Goal: Information Seeking & Learning: Learn about a topic

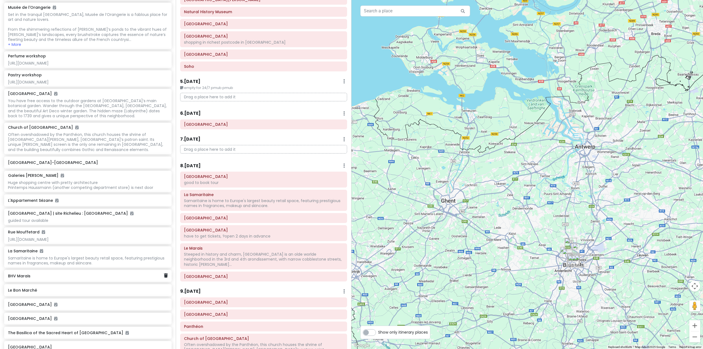
scroll to position [1482, 0]
click at [164, 58] on icon at bounding box center [166, 56] width 4 height 4
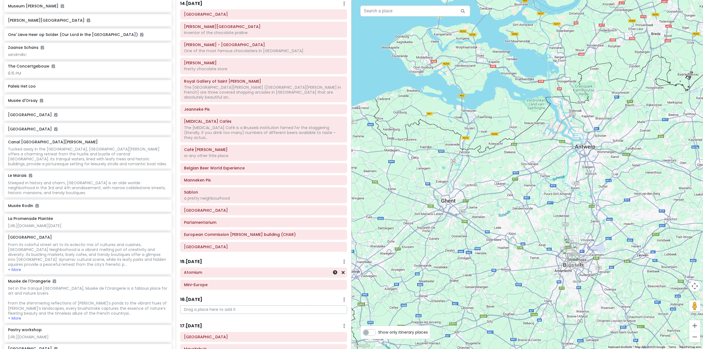
scroll to position [933, 0]
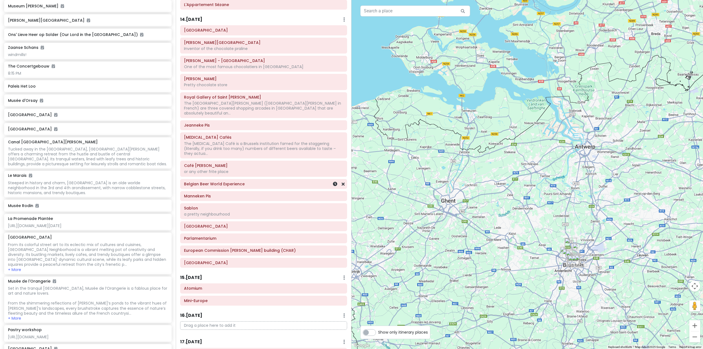
click at [230, 181] on h6 "Belgian Beer World Experience" at bounding box center [263, 183] width 159 height 5
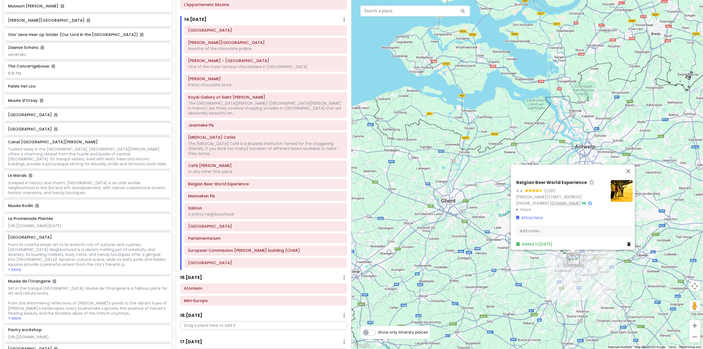
click at [578, 200] on link "[DOMAIN_NAME]" at bounding box center [564, 202] width 31 height 5
click at [341, 182] on icon at bounding box center [342, 184] width 3 height 4
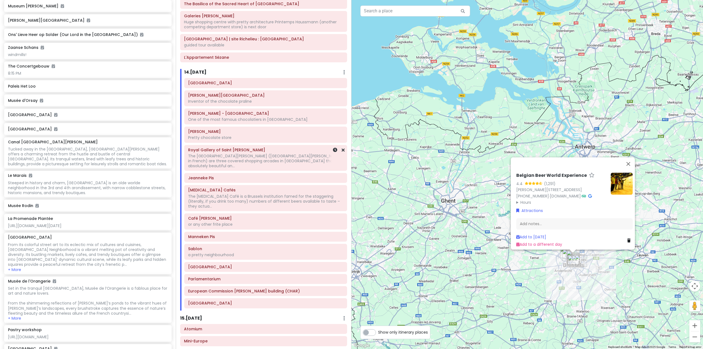
scroll to position [878, 0]
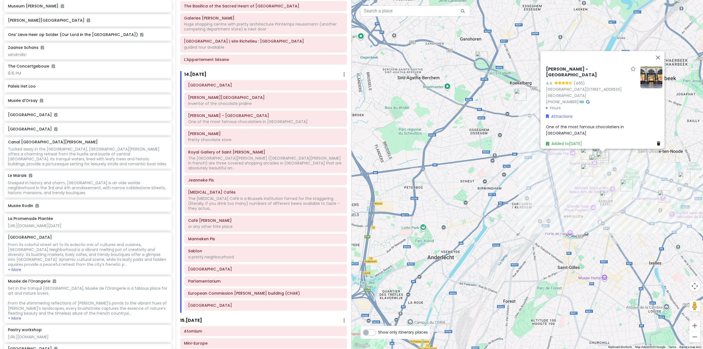
click at [539, 204] on div "[PERSON_NAME] - [GEOGRAPHIC_DATA] 4.4 (465) [GEOGRAPHIC_DATA], [GEOGRAPHIC_DATA…" at bounding box center [526, 174] width 351 height 349
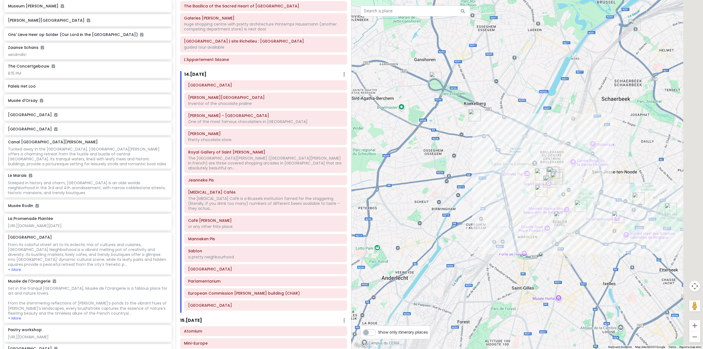
drag, startPoint x: 516, startPoint y: 219, endPoint x: 462, endPoint y: 234, distance: 56.4
click at [465, 233] on div at bounding box center [526, 174] width 351 height 349
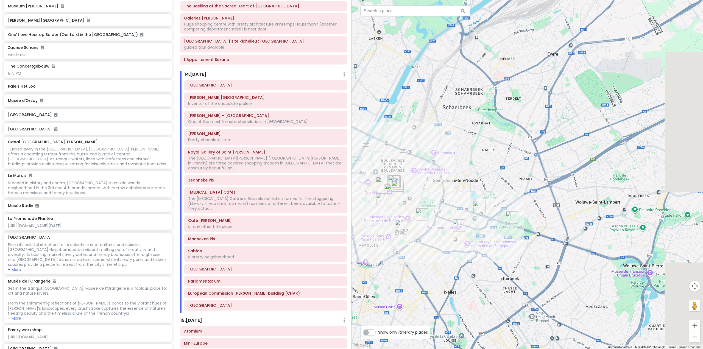
drag, startPoint x: 572, startPoint y: 176, endPoint x: 461, endPoint y: 173, distance: 111.5
click at [463, 172] on div at bounding box center [526, 174] width 351 height 349
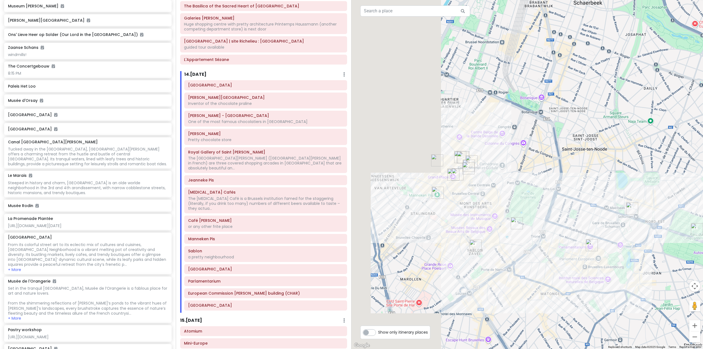
drag, startPoint x: 471, startPoint y: 191, endPoint x: 625, endPoint y: 164, distance: 156.5
click at [626, 164] on div at bounding box center [526, 174] width 351 height 349
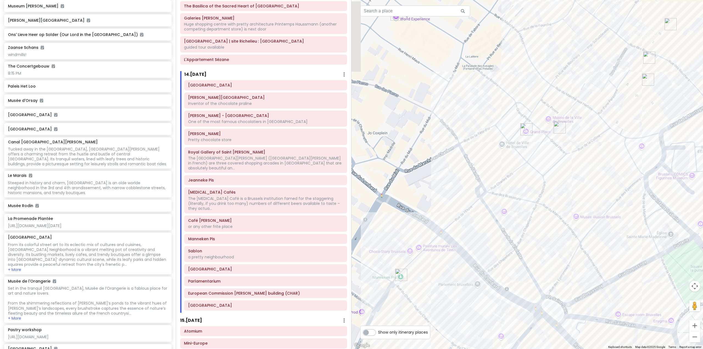
drag, startPoint x: 441, startPoint y: 164, endPoint x: 552, endPoint y: 94, distance: 131.4
click at [552, 94] on div at bounding box center [526, 174] width 351 height 349
drag, startPoint x: 536, startPoint y: 103, endPoint x: 533, endPoint y: 107, distance: 4.3
click at [535, 103] on div at bounding box center [526, 174] width 351 height 349
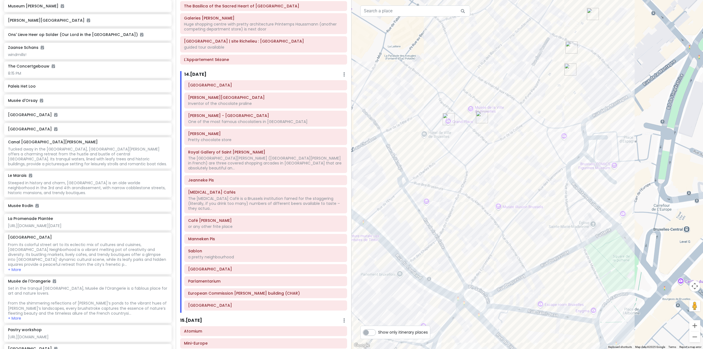
drag, startPoint x: 538, startPoint y: 104, endPoint x: 533, endPoint y: 175, distance: 71.3
click at [533, 175] on div at bounding box center [526, 174] width 351 height 349
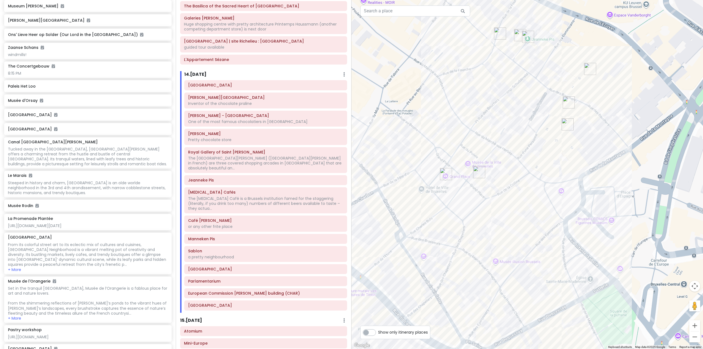
click at [498, 35] on img "Café Georgette" at bounding box center [500, 33] width 12 height 12
click at [491, 30] on div "To navigate, press the arrow keys." at bounding box center [526, 174] width 351 height 349
click at [499, 30] on img "Café Georgette" at bounding box center [500, 33] width 12 height 12
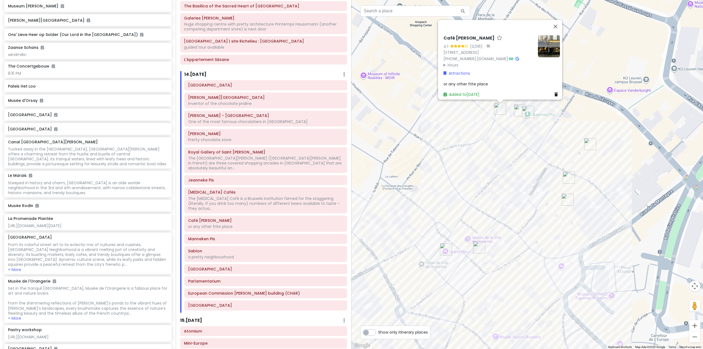
click at [518, 109] on img "Delirium Cafés" at bounding box center [520, 110] width 12 height 12
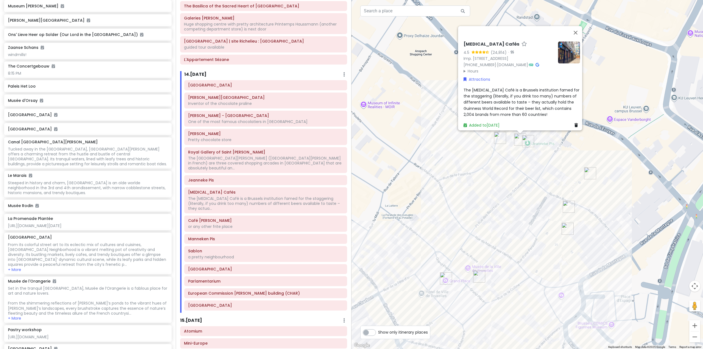
click at [526, 141] on img "Jeanneke Pis" at bounding box center [528, 141] width 12 height 12
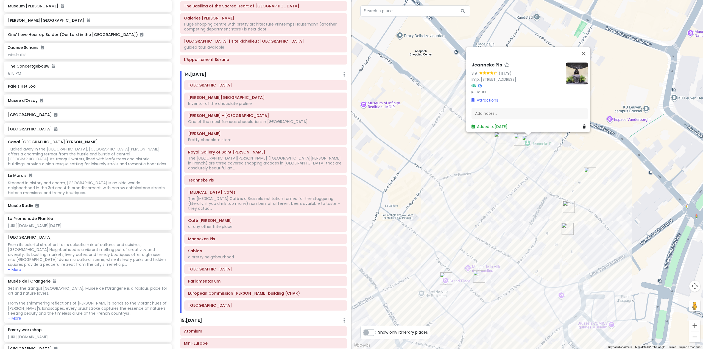
drag, startPoint x: 521, startPoint y: 142, endPoint x: 521, endPoint y: 139, distance: 3.6
click at [520, 140] on div "Jeanneke Pis 3.9 (11,179) Imp. de la Fidélité 10-[GEOGRAPHIC_DATA] Hours [DATE]…" at bounding box center [526, 174] width 351 height 349
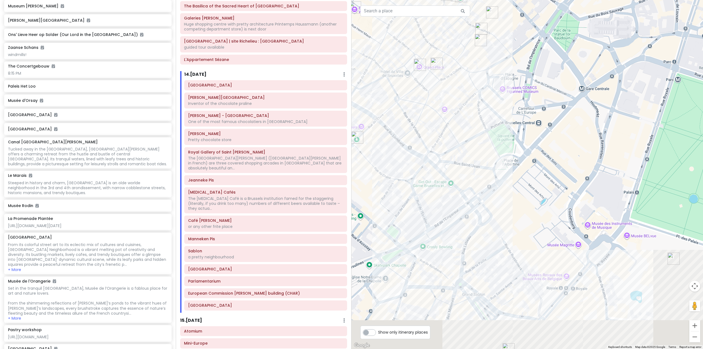
drag, startPoint x: 565, startPoint y: 304, endPoint x: 502, endPoint y: 169, distance: 149.1
click at [503, 168] on div "Jeanneke Pis 3.9 (11,179) Imp. de la Fidélité 10-[GEOGRAPHIC_DATA] Hours [DATE]…" at bounding box center [526, 174] width 351 height 349
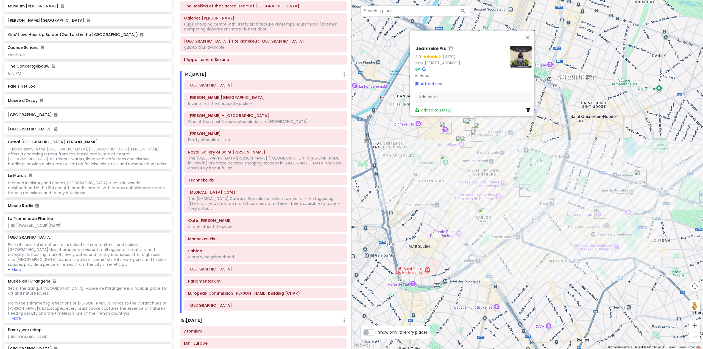
drag, startPoint x: 589, startPoint y: 225, endPoint x: 440, endPoint y: 228, distance: 148.5
click at [440, 228] on div "Jeanneke Pis 3.9 (11,179) Imp. de la Fidélité 10-[GEOGRAPHIC_DATA] Hours [DATE]…" at bounding box center [526, 174] width 351 height 349
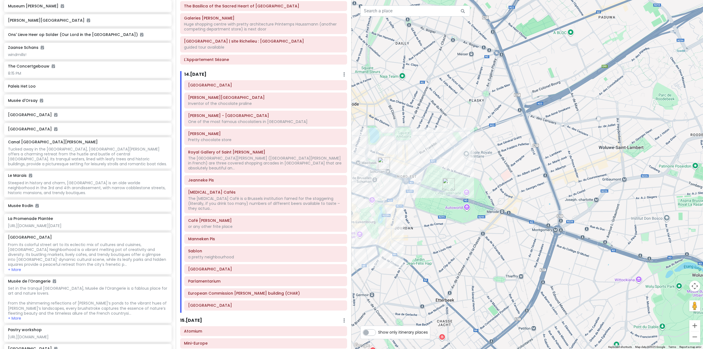
drag, startPoint x: 495, startPoint y: 214, endPoint x: 527, endPoint y: 216, distance: 32.2
click at [531, 219] on div "Jeanneke Pis 3.9 (11,179) Imp. de la Fidélité 10-[GEOGRAPHIC_DATA] Hours [DATE]…" at bounding box center [526, 174] width 351 height 349
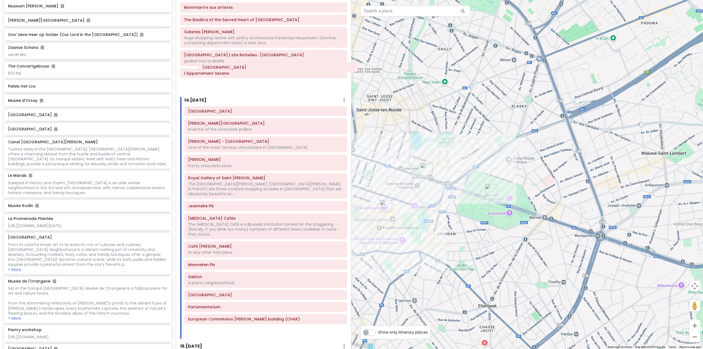
scroll to position [863, 0]
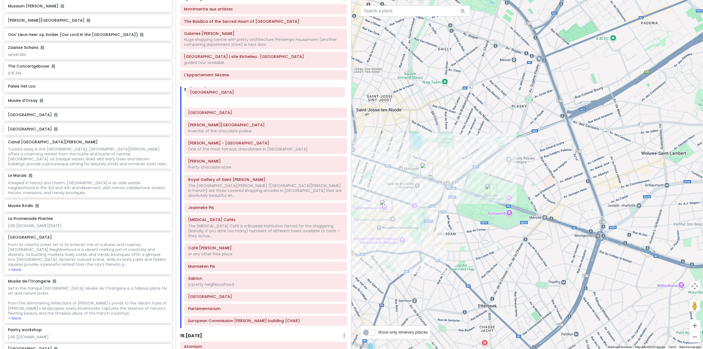
drag, startPoint x: 269, startPoint y: 291, endPoint x: 270, endPoint y: 94, distance: 197.6
click at [270, 96] on div "[GEOGRAPHIC_DATA][PERSON_NAME] [GEOGRAPHIC_DATA] Inventor of the chocolate pral…" at bounding box center [265, 212] width 171 height 232
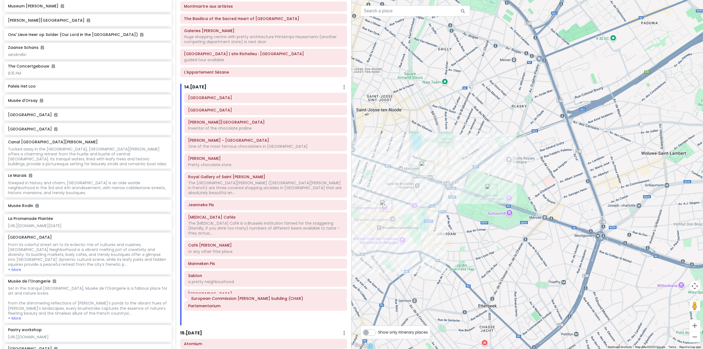
scroll to position [870, 0]
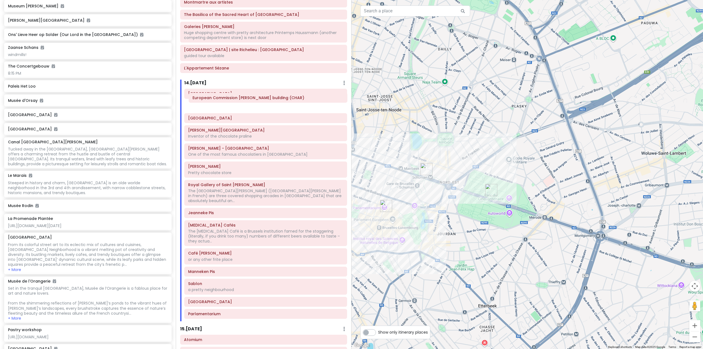
drag, startPoint x: 254, startPoint y: 304, endPoint x: 257, endPoint y: 97, distance: 207.5
click at [257, 97] on div "[GEOGRAPHIC_DATA][PERSON_NAME] [GEOGRAPHIC_DATA] Inventor of the chocolate pral…" at bounding box center [265, 205] width 171 height 232
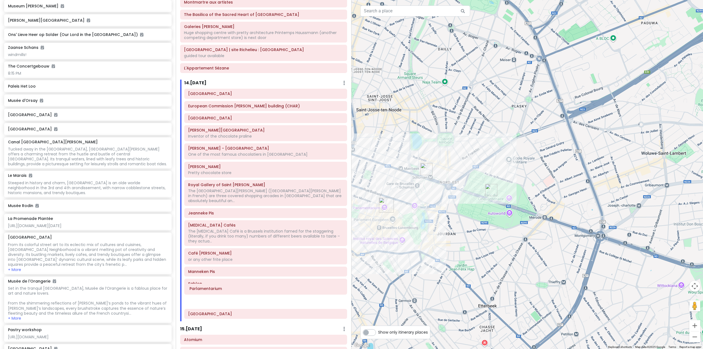
scroll to position [873, 0]
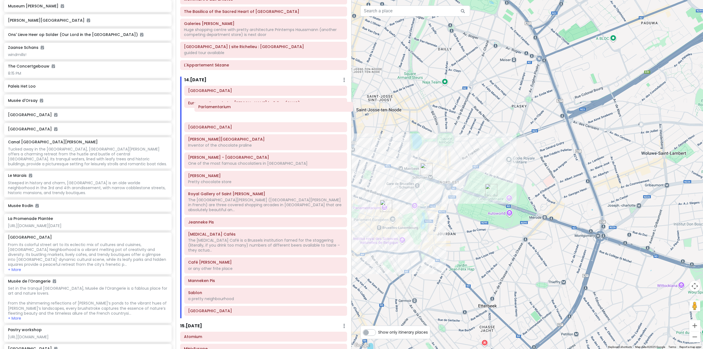
drag, startPoint x: 251, startPoint y: 303, endPoint x: 262, endPoint y: 111, distance: 192.4
click at [262, 111] on div "Parc du Cinquantenaire European Commission [GEOGRAPHIC_DATA] (CHAR) [GEOGRAPHIC…" at bounding box center [265, 202] width 171 height 232
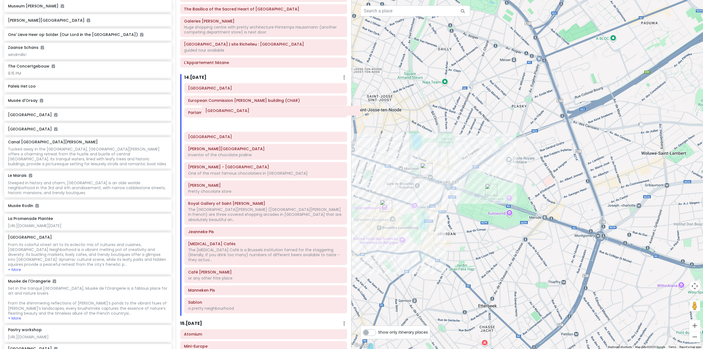
drag, startPoint x: 233, startPoint y: 276, endPoint x: 242, endPoint y: 119, distance: 157.2
click at [242, 119] on div "Parc du Cinquantenaire European Commission [GEOGRAPHIC_DATA] (CHAR) Parlamentar…" at bounding box center [265, 199] width 171 height 232
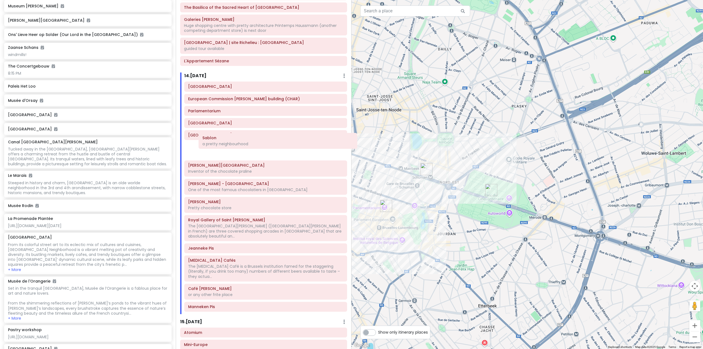
drag, startPoint x: 236, startPoint y: 204, endPoint x: 247, endPoint y: 146, distance: 58.6
click at [247, 146] on div "Parc du Cinquantenaire European Commission Charlemagne building (CHAR) Parlamen…" at bounding box center [265, 198] width 171 height 232
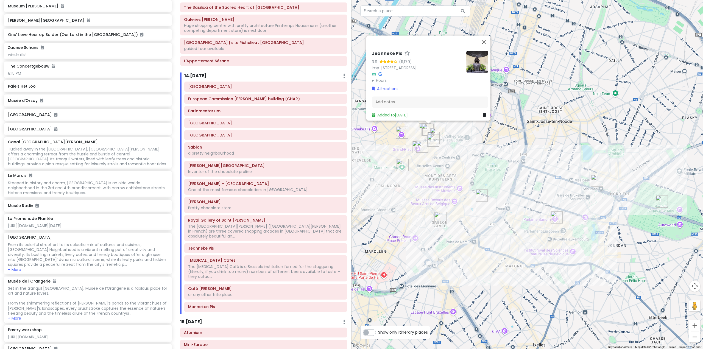
drag, startPoint x: 448, startPoint y: 215, endPoint x: 615, endPoint y: 228, distance: 167.3
click at [619, 228] on div "Jeanneke Pis 3.9 (11,179) Imp. de la Fidélité 10-[GEOGRAPHIC_DATA] Hours [DATE]…" at bounding box center [526, 174] width 351 height 349
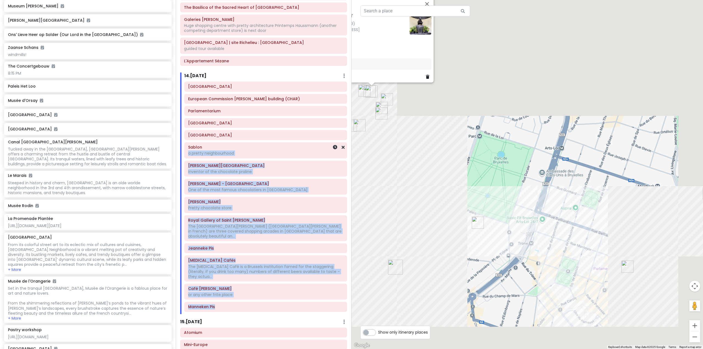
drag, startPoint x: 251, startPoint y: 297, endPoint x: 257, endPoint y: 188, distance: 109.4
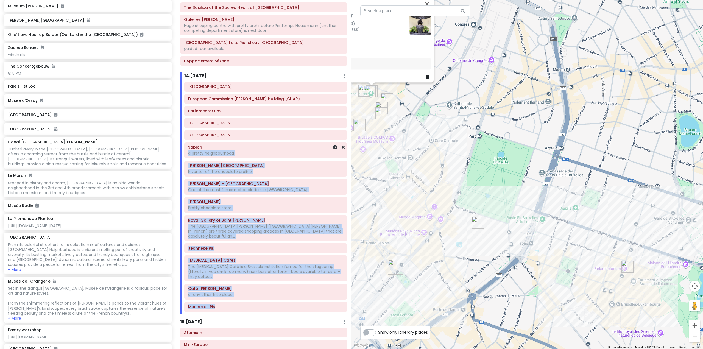
click at [262, 140] on div "[GEOGRAPHIC_DATA] European Commission [GEOGRAPHIC_DATA] (CHAR) Parlamentarium […" at bounding box center [265, 198] width 171 height 232
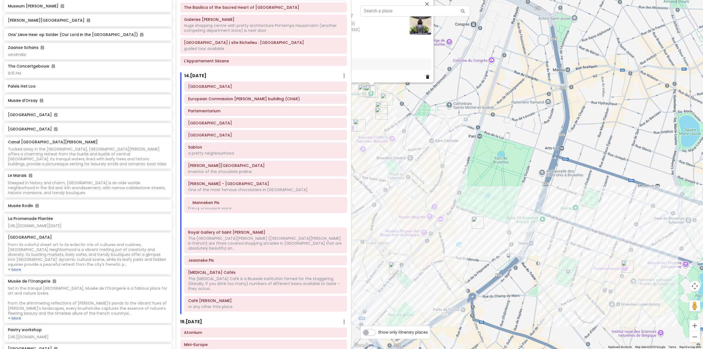
scroll to position [879, 0]
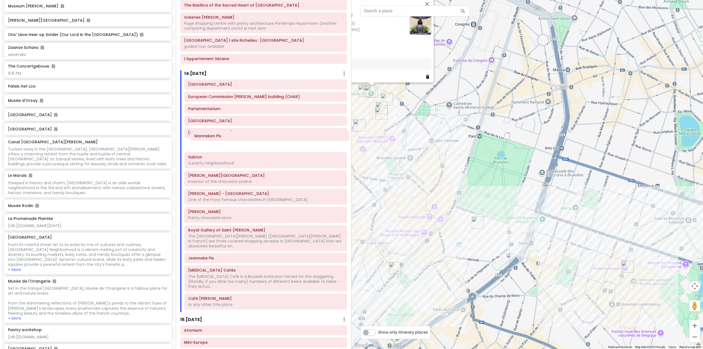
drag, startPoint x: 239, startPoint y: 293, endPoint x: 245, endPoint y: 135, distance: 157.7
click at [245, 135] on div "[GEOGRAPHIC_DATA] European Commission [GEOGRAPHIC_DATA] (CHAR) Parlamentarium […" at bounding box center [265, 195] width 171 height 232
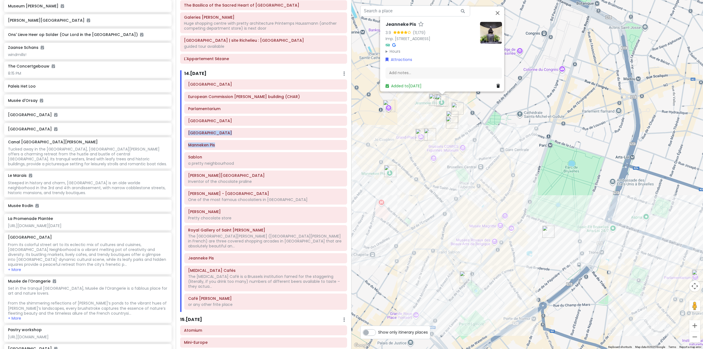
drag, startPoint x: 421, startPoint y: 226, endPoint x: 479, endPoint y: 233, distance: 58.3
click at [479, 233] on div "Jeanneke Pis 3.9 (11,179) Imp. de la Fidélité 10-[GEOGRAPHIC_DATA] Hours [DATE]…" at bounding box center [526, 174] width 351 height 349
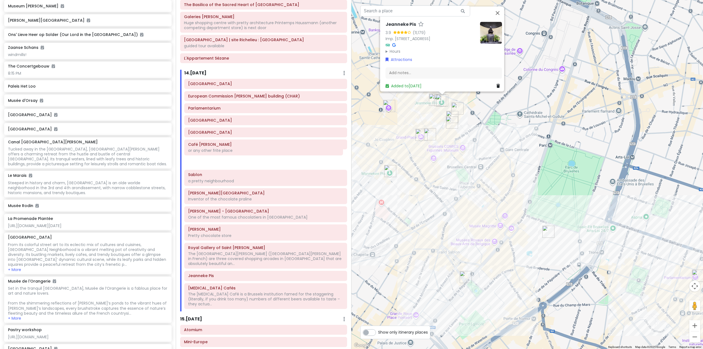
drag, startPoint x: 244, startPoint y: 288, endPoint x: 244, endPoint y: 151, distance: 136.7
click at [244, 151] on div "[GEOGRAPHIC_DATA] European Commission [GEOGRAPHIC_DATA] (CHAR) Parlamentarium […" at bounding box center [265, 195] width 171 height 232
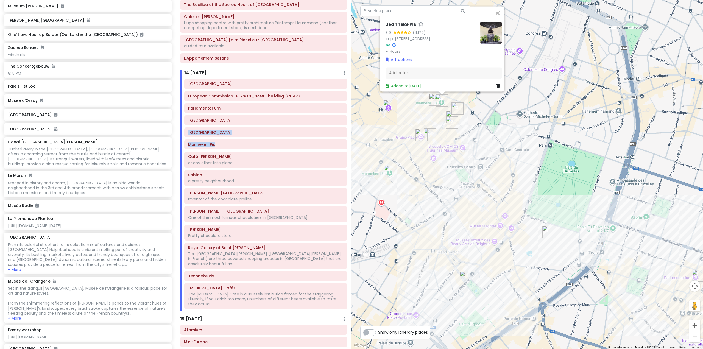
click at [546, 233] on img "Royal Palace of Brussels" at bounding box center [548, 232] width 12 height 12
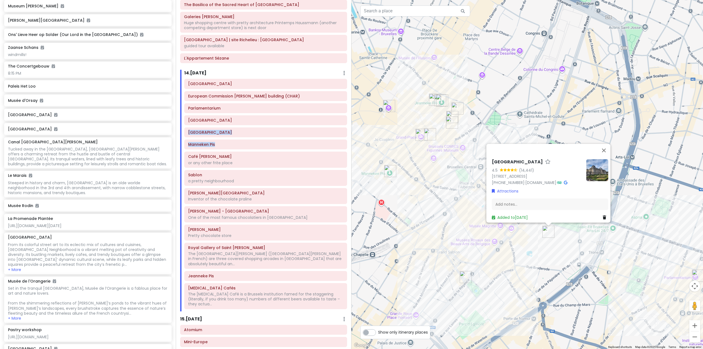
click at [465, 276] on img "Sablon" at bounding box center [465, 277] width 12 height 12
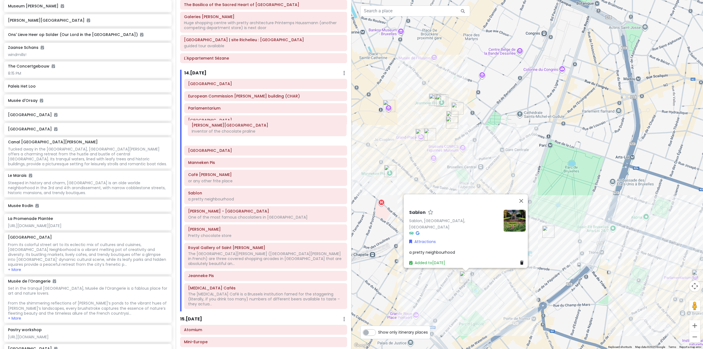
drag, startPoint x: 216, startPoint y: 164, endPoint x: 219, endPoint y: 120, distance: 43.5
click at [219, 120] on div "[GEOGRAPHIC_DATA] European Commission [GEOGRAPHIC_DATA] (CHAR) Parlamentarium […" at bounding box center [265, 195] width 171 height 232
drag, startPoint x: 226, startPoint y: 144, endPoint x: 229, endPoint y: 157, distance: 13.1
click at [229, 157] on div "[GEOGRAPHIC_DATA] European Commission Charlemagne building (CHAR) Parlamentariu…" at bounding box center [265, 195] width 171 height 232
drag, startPoint x: 579, startPoint y: 164, endPoint x: 573, endPoint y: 166, distance: 6.4
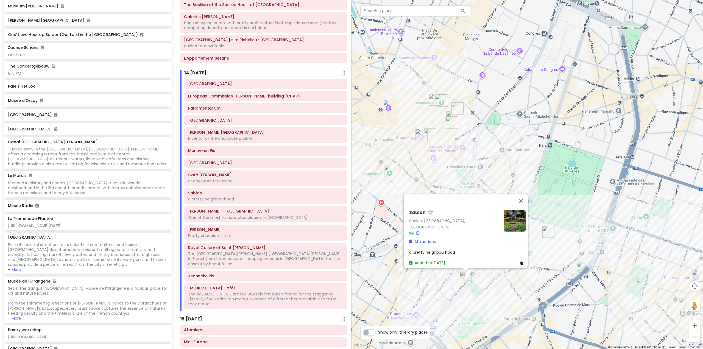
click at [578, 164] on div "Sablon Sablon, [GEOGRAPHIC_DATA], [GEOGRAPHIC_DATA] Attractions a pretty neighb…" at bounding box center [526, 174] width 351 height 349
click at [467, 291] on div "Sablon Sablon, [GEOGRAPHIC_DATA], [GEOGRAPHIC_DATA] Attractions a pretty neighb…" at bounding box center [526, 174] width 351 height 349
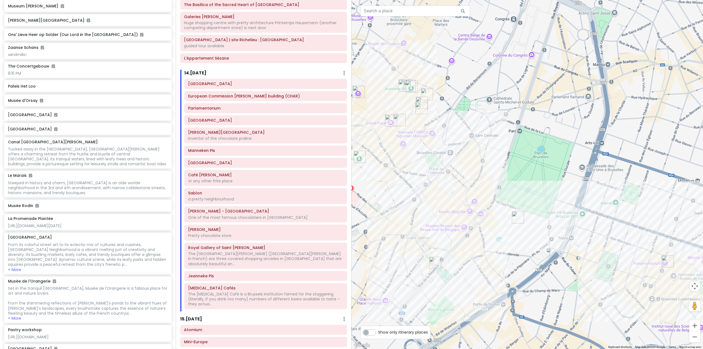
drag, startPoint x: 521, startPoint y: 245, endPoint x: 479, endPoint y: 225, distance: 46.4
click at [487, 228] on div at bounding box center [526, 174] width 351 height 349
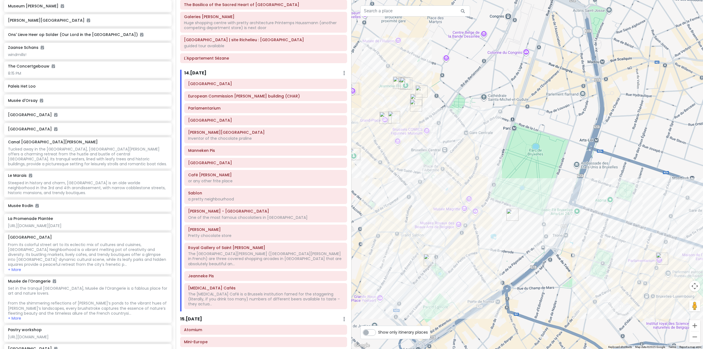
click at [507, 216] on img "Royal Palace of Brussels" at bounding box center [512, 215] width 12 height 12
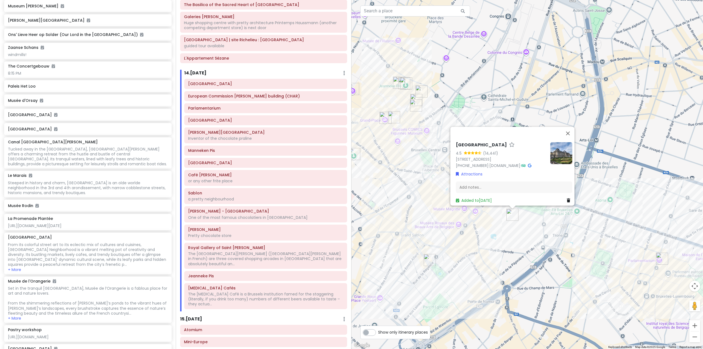
click at [430, 258] on img "Sablon" at bounding box center [429, 260] width 12 height 12
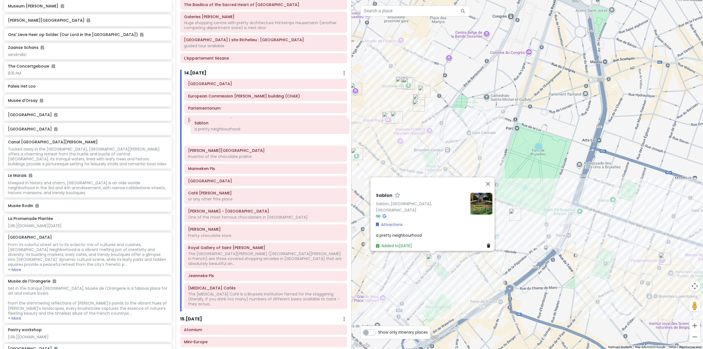
drag, startPoint x: 222, startPoint y: 189, endPoint x: 228, endPoint y: 129, distance: 60.4
click at [228, 129] on div "[GEOGRAPHIC_DATA] European Commission [GEOGRAPHIC_DATA] (CHAR) Parlamentarium […" at bounding box center [265, 195] width 171 height 232
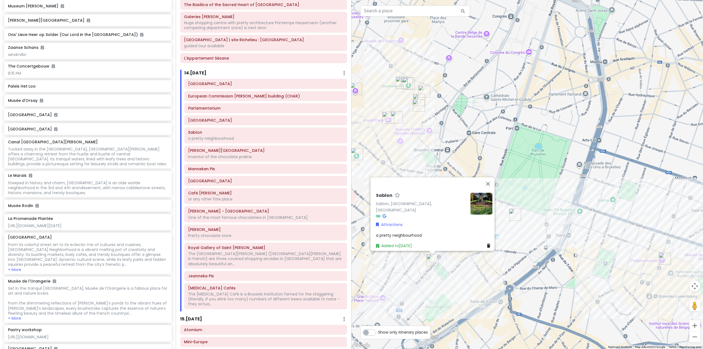
click at [436, 307] on div "Sablon Sablon, [GEOGRAPHIC_DATA], [GEOGRAPHIC_DATA] Attractions a pretty neighb…" at bounding box center [526, 174] width 351 height 349
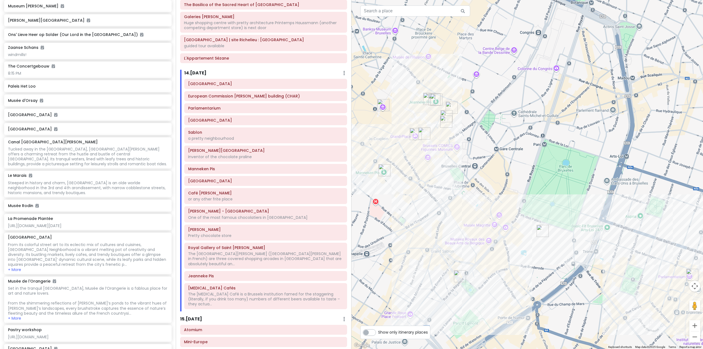
drag, startPoint x: 419, startPoint y: 157, endPoint x: 444, endPoint y: 173, distance: 29.7
click at [444, 173] on div at bounding box center [526, 174] width 351 height 349
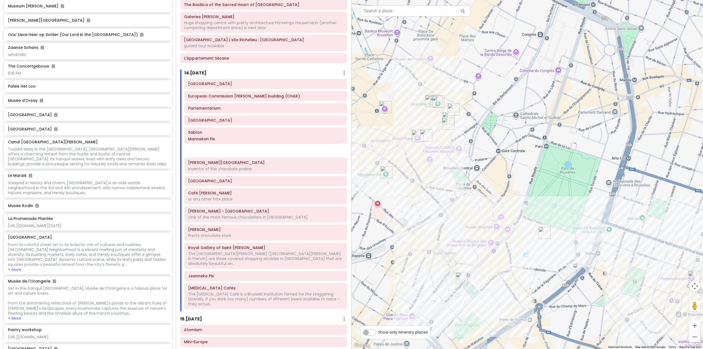
drag, startPoint x: 237, startPoint y: 159, endPoint x: 237, endPoint y: 139, distance: 19.8
click at [237, 139] on div "[GEOGRAPHIC_DATA] European Commission Charlemagne building (CHAR) Parlamentariu…" at bounding box center [265, 195] width 171 height 232
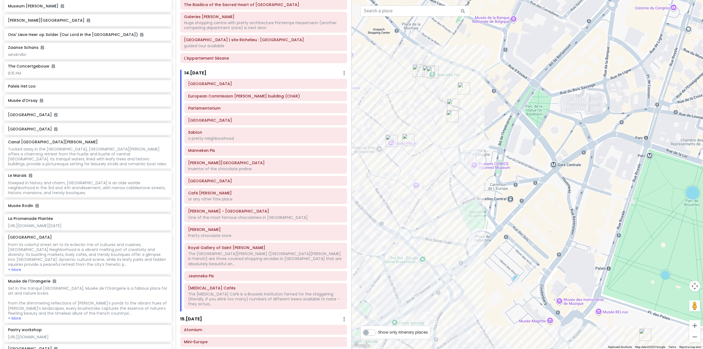
drag, startPoint x: 429, startPoint y: 140, endPoint x: 465, endPoint y: 174, distance: 49.9
click at [463, 172] on div at bounding box center [526, 174] width 351 height 349
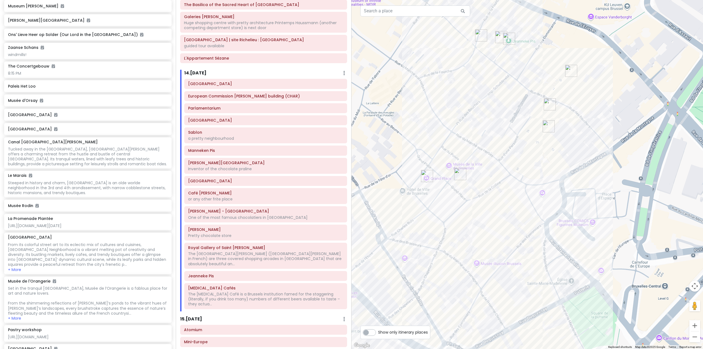
drag, startPoint x: 437, startPoint y: 180, endPoint x: 471, endPoint y: 193, distance: 36.2
click at [471, 193] on div at bounding box center [526, 174] width 351 height 349
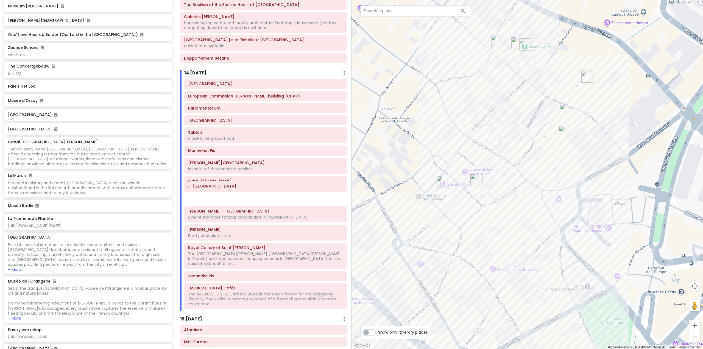
drag, startPoint x: 220, startPoint y: 173, endPoint x: 224, endPoint y: 189, distance: 16.0
click at [224, 189] on div "[GEOGRAPHIC_DATA] European Commission [GEOGRAPHIC_DATA] (CHAR) Parlamentarium […" at bounding box center [265, 195] width 171 height 232
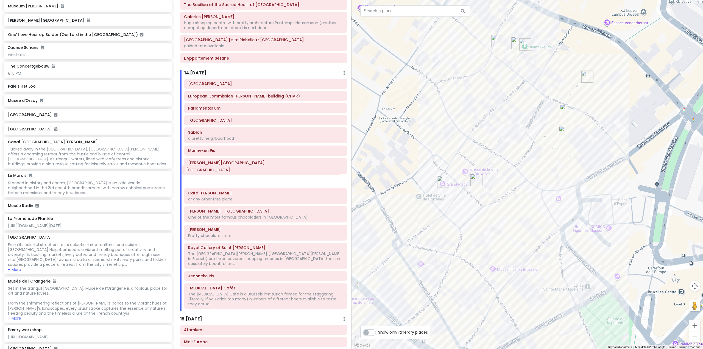
drag, startPoint x: 223, startPoint y: 189, endPoint x: 221, endPoint y: 170, distance: 19.3
click at [221, 170] on div "[GEOGRAPHIC_DATA] European Commission Charlemagne building (CHAR) Parlamentariu…" at bounding box center [265, 195] width 171 height 232
click at [473, 182] on img "NEUHAUS Bruxelles Grand Place" at bounding box center [476, 180] width 12 height 12
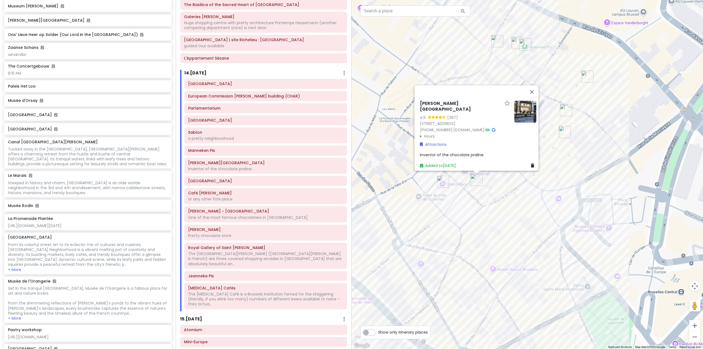
click at [495, 183] on div "[PERSON_NAME][GEOGRAPHIC_DATA] 4.5 (387) [STREET_ADDRESS] [PHONE_NUMBER] · [DOM…" at bounding box center [526, 174] width 351 height 349
click at [517, 186] on div "[PERSON_NAME][GEOGRAPHIC_DATA] 4.5 (387) [STREET_ADDRESS] [PHONE_NUMBER] · [DOM…" at bounding box center [526, 174] width 351 height 349
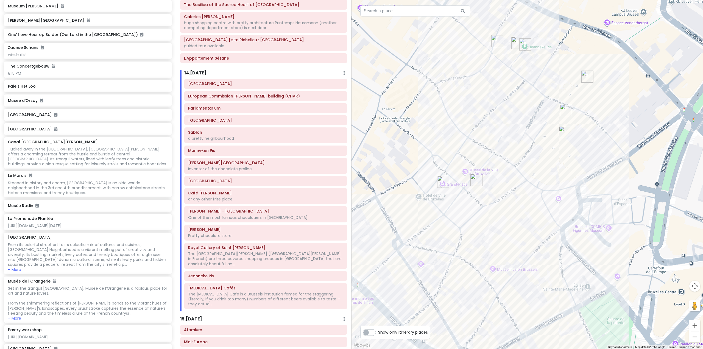
click at [474, 184] on img "NEUHAUS Bruxelles Grand Place" at bounding box center [476, 180] width 12 height 12
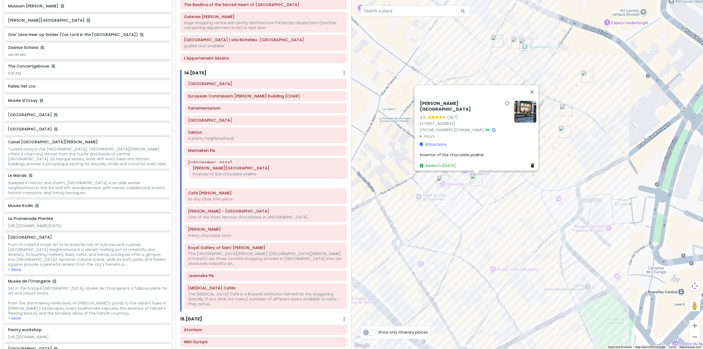
drag, startPoint x: 252, startPoint y: 159, endPoint x: 256, endPoint y: 175, distance: 16.0
click at [256, 175] on div "[GEOGRAPHIC_DATA] European Commission [GEOGRAPHIC_DATA] (CHAR) Parlamentarium […" at bounding box center [265, 195] width 171 height 232
click at [512, 202] on div "[PERSON_NAME][GEOGRAPHIC_DATA] 4.5 (387) [STREET_ADDRESS] [PHONE_NUMBER] · [DOM…" at bounding box center [526, 174] width 351 height 349
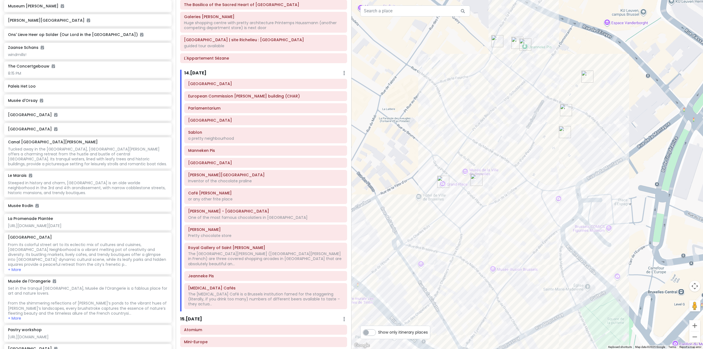
drag, startPoint x: 501, startPoint y: 178, endPoint x: 479, endPoint y: 245, distance: 70.0
click at [479, 245] on div at bounding box center [526, 174] width 351 height 349
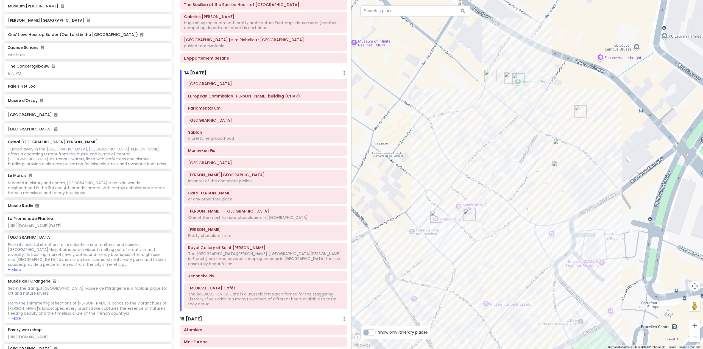
drag, startPoint x: 529, startPoint y: 160, endPoint x: 523, endPoint y: 179, distance: 19.9
click at [523, 179] on div at bounding box center [526, 174] width 351 height 349
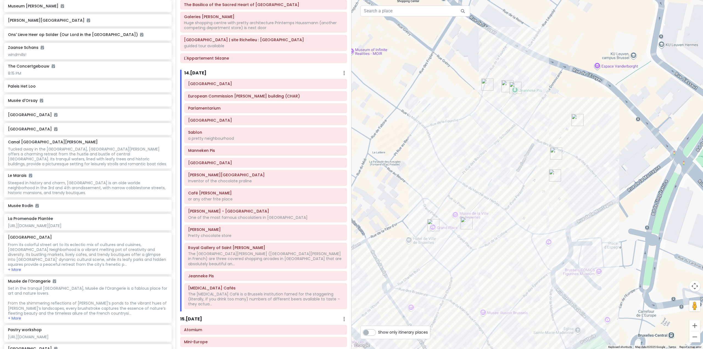
click at [507, 86] on img "Delirium Cafés" at bounding box center [507, 86] width 12 height 12
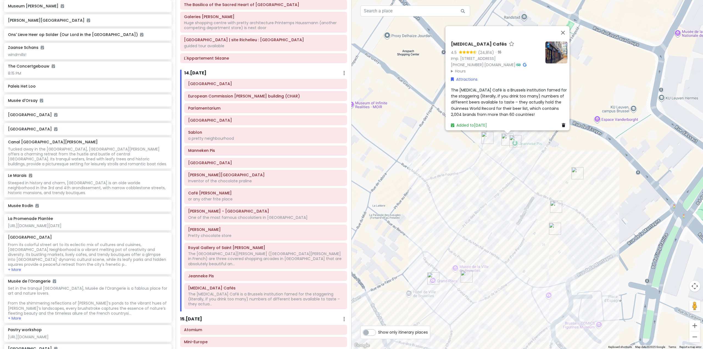
click at [487, 136] on img "Café Georgette" at bounding box center [487, 138] width 12 height 12
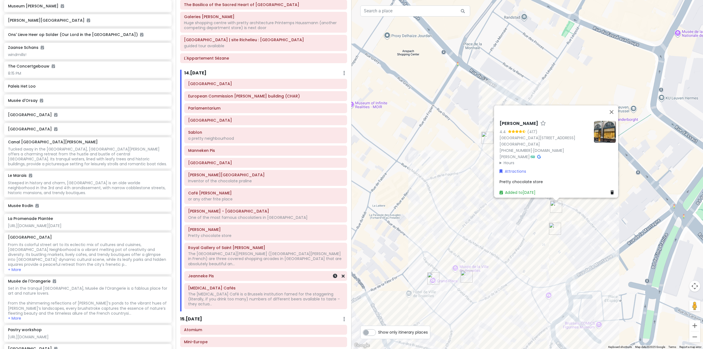
click at [262, 271] on div "Jeanneke Pis" at bounding box center [265, 275] width 162 height 9
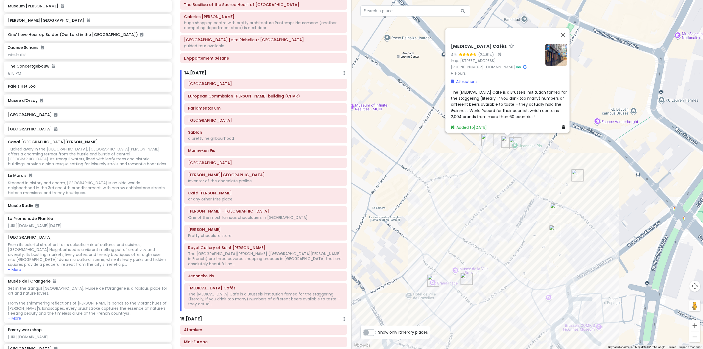
click at [526, 247] on div "[MEDICAL_DATA] Cafés 4.5 (24,814) · Imp. [STREET_ADDRESS] [PHONE_NUMBER] · [DOM…" at bounding box center [526, 174] width 351 height 349
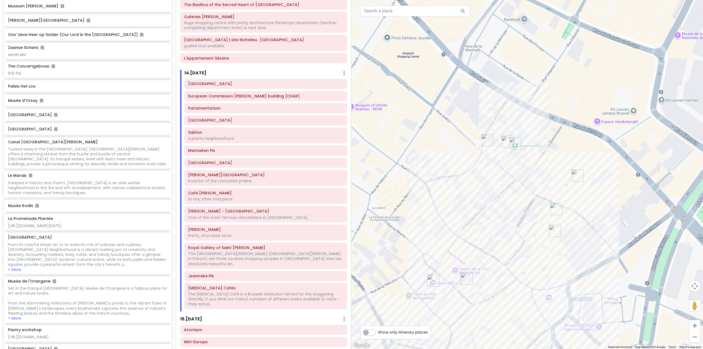
click at [485, 143] on img "Café Georgette" at bounding box center [487, 140] width 12 height 12
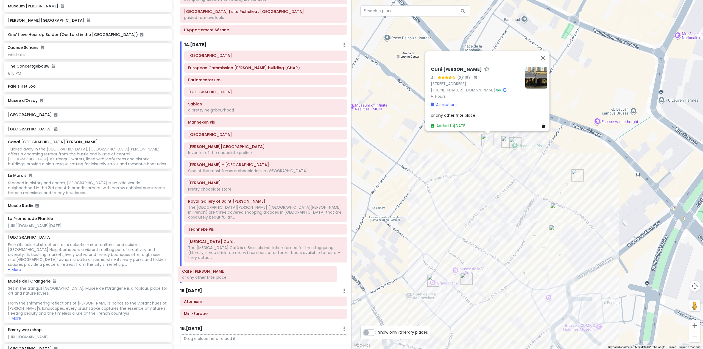
scroll to position [909, 0]
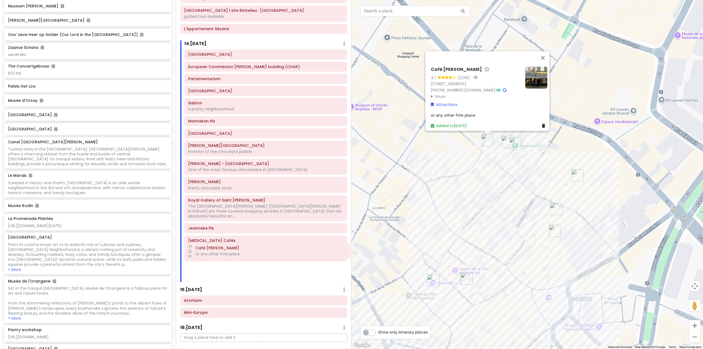
drag, startPoint x: 237, startPoint y: 193, endPoint x: 245, endPoint y: 258, distance: 65.2
click at [245, 258] on div "[GEOGRAPHIC_DATA] European Commission Charlemagne building (CHAR) Parlamentariu…" at bounding box center [265, 165] width 171 height 232
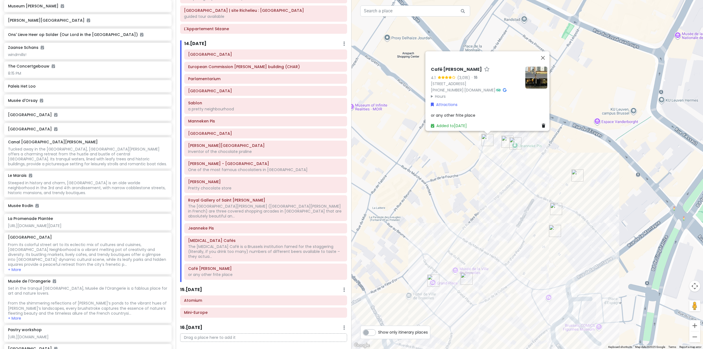
click at [590, 209] on div "Café [PERSON_NAME] 4.1 (3,016) · [STREET_ADDRESS] [PHONE_NUMBER] · [DOMAIN_NAME…" at bounding box center [526, 174] width 351 height 349
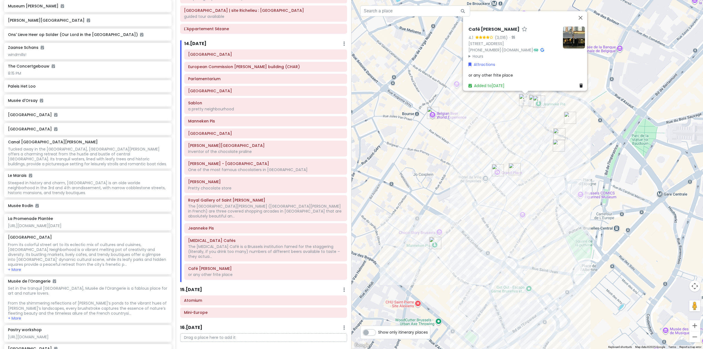
drag, startPoint x: 561, startPoint y: 285, endPoint x: 547, endPoint y: 210, distance: 77.1
click at [546, 212] on div "Café [PERSON_NAME] 4.1 (3,016) · [STREET_ADDRESS] [PHONE_NUMBER] · [DOMAIN_NAME…" at bounding box center [526, 174] width 351 height 349
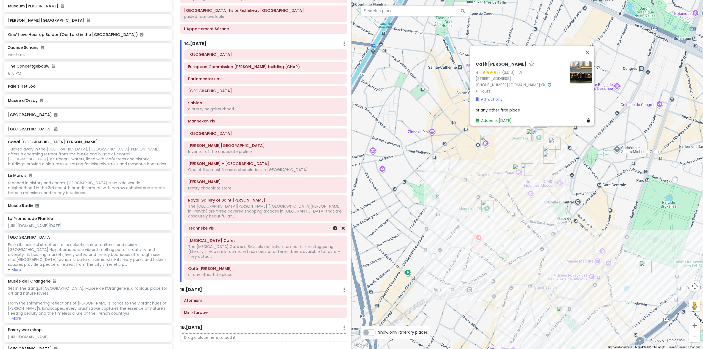
click at [252, 226] on h6 "Jeanneke Pis" at bounding box center [265, 228] width 155 height 5
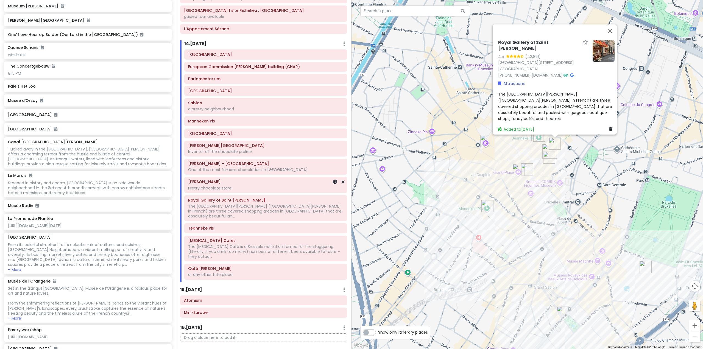
click at [248, 181] on div "[PERSON_NAME] Pretty chocolate store" at bounding box center [265, 185] width 155 height 14
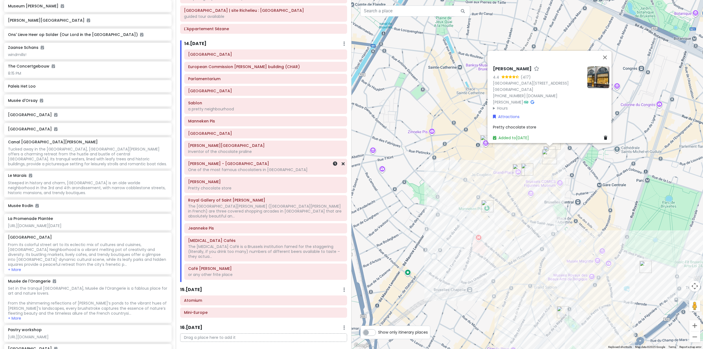
click at [256, 52] on h6 "[GEOGRAPHIC_DATA]" at bounding box center [265, 54] width 155 height 5
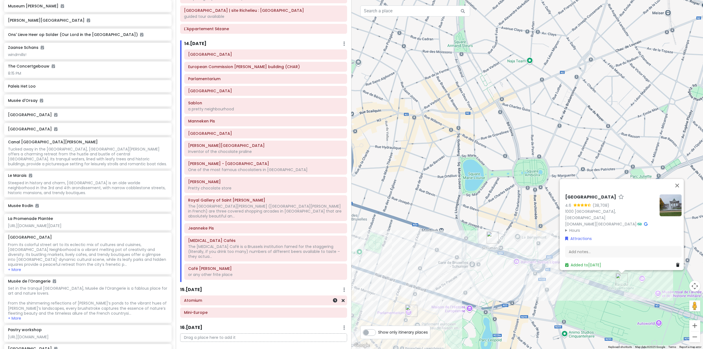
click at [265, 296] on div "Atomium" at bounding box center [263, 300] width 159 height 8
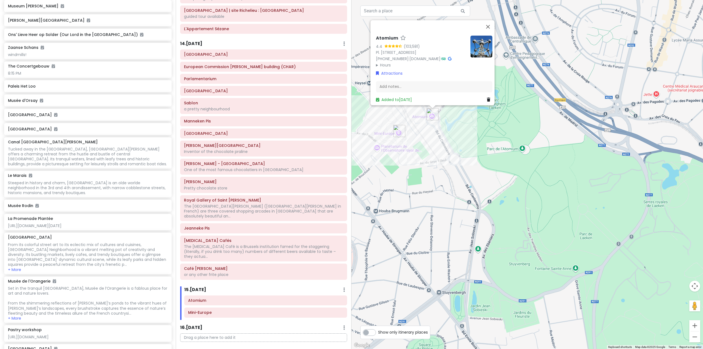
click at [454, 174] on div "Atomium 4.4 (103,581) Pl. de l'Atomium 1, [GEOGRAPHIC_DATA] [PHONE_NUMBER] · [D…" at bounding box center [526, 174] width 351 height 349
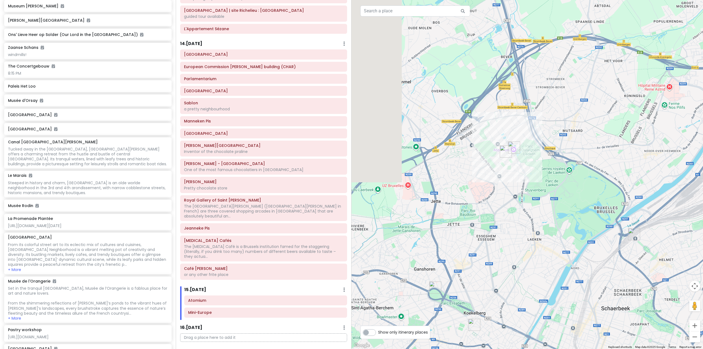
drag, startPoint x: 464, startPoint y: 198, endPoint x: 521, endPoint y: 182, distance: 58.8
click at [521, 182] on div at bounding box center [526, 174] width 351 height 349
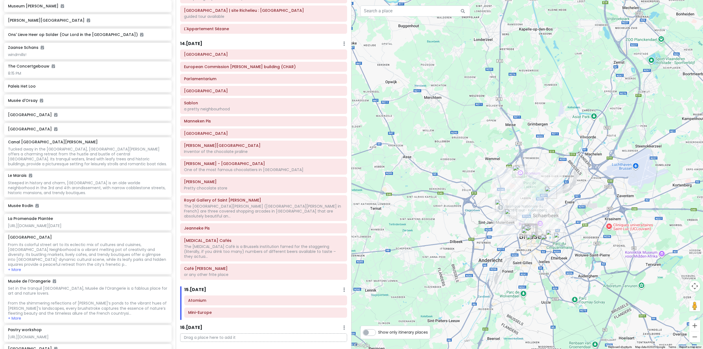
drag, startPoint x: 476, startPoint y: 199, endPoint x: 522, endPoint y: 181, distance: 49.6
click at [522, 181] on div at bounding box center [526, 174] width 351 height 349
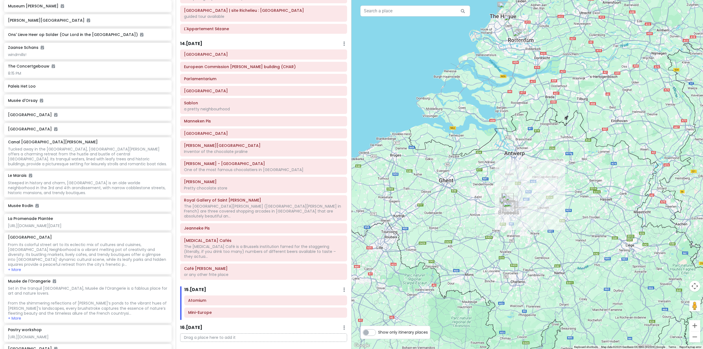
drag, startPoint x: 493, startPoint y: 184, endPoint x: 470, endPoint y: 209, distance: 34.2
click at [470, 209] on div at bounding box center [526, 174] width 351 height 349
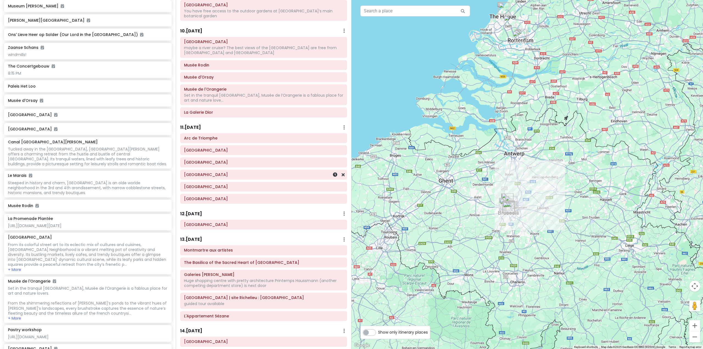
scroll to position [607, 0]
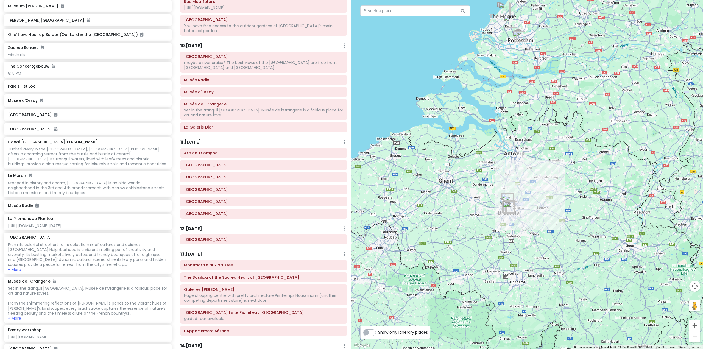
click at [190, 251] on h6 "13 . [DATE]" at bounding box center [191, 254] width 22 height 6
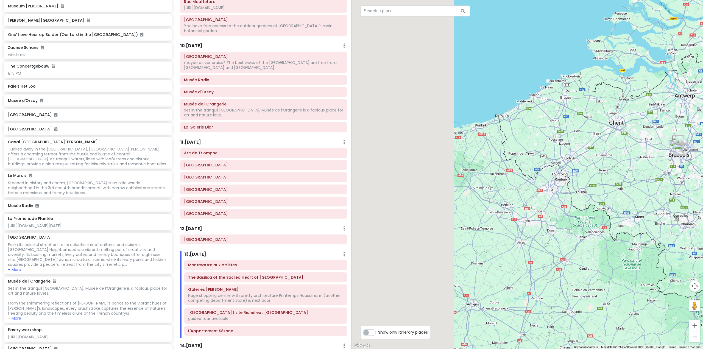
drag, startPoint x: 562, startPoint y: 160, endPoint x: 672, endPoint y: 123, distance: 116.2
click at [664, 125] on div at bounding box center [526, 174] width 351 height 349
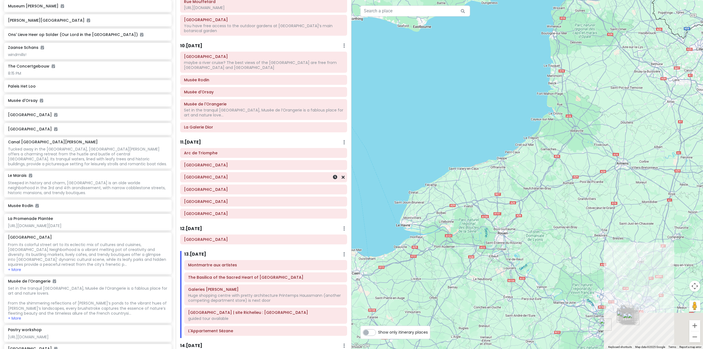
click at [330, 158] on div "Europe 25 Private Change Dates Make a Copy Delete Trip Go Pro ⚡️ Give Feedback …" at bounding box center [351, 174] width 703 height 349
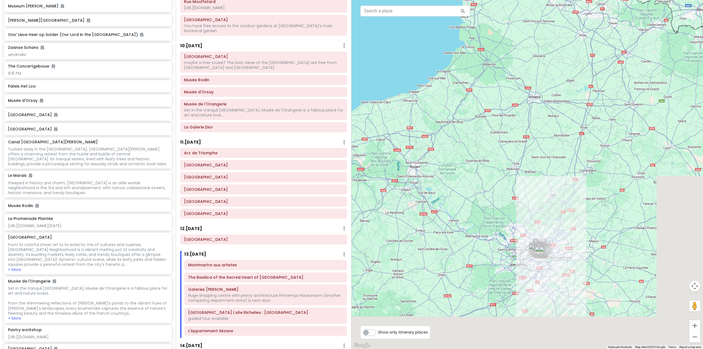
drag, startPoint x: 508, startPoint y: 221, endPoint x: 438, endPoint y: 185, distance: 78.8
click at [438, 185] on div at bounding box center [526, 174] width 351 height 349
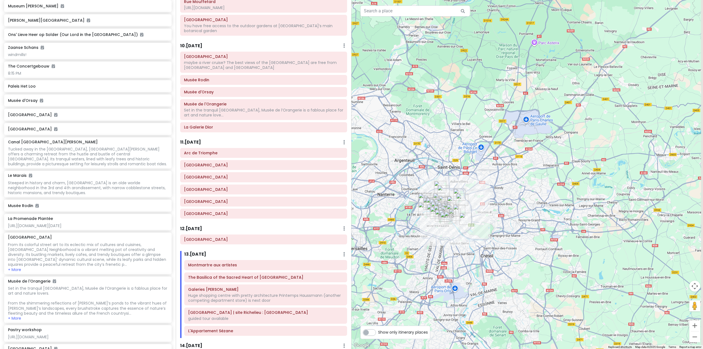
drag, startPoint x: 564, startPoint y: 246, endPoint x: 490, endPoint y: 172, distance: 104.8
click at [488, 172] on div at bounding box center [526, 174] width 351 height 349
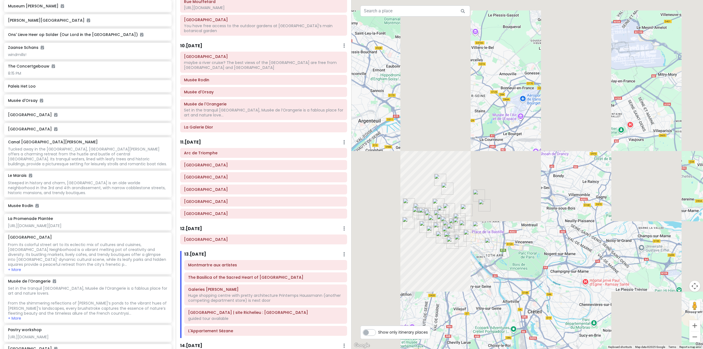
drag, startPoint x: 467, startPoint y: 206, endPoint x: 508, endPoint y: 223, distance: 44.4
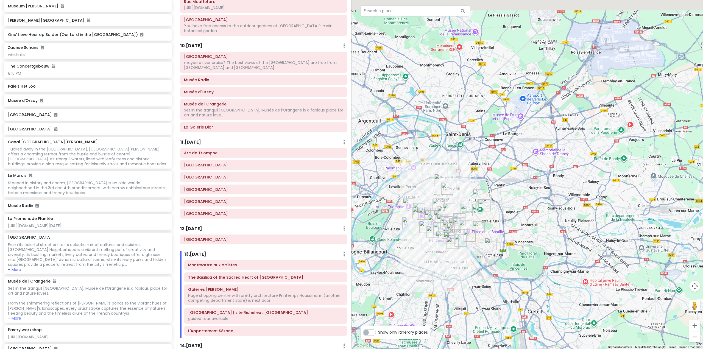
click at [508, 223] on div at bounding box center [526, 174] width 351 height 349
